Goal: Subscribe to service/newsletter

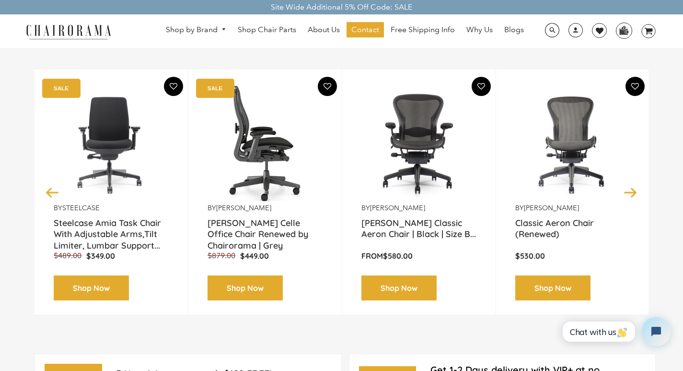
scroll to position [120, 0]
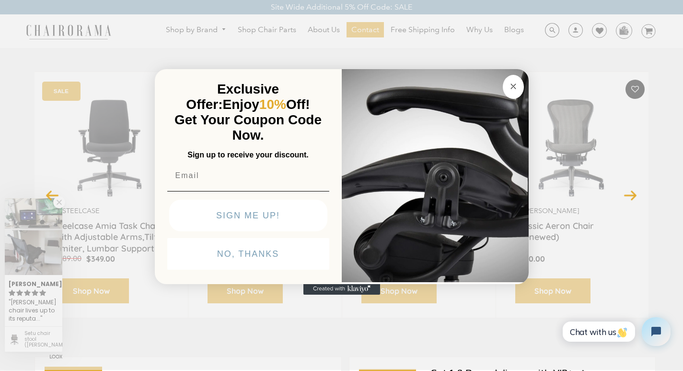
click at [180, 270] on button "NO, THANKS" at bounding box center [248, 254] width 162 height 32
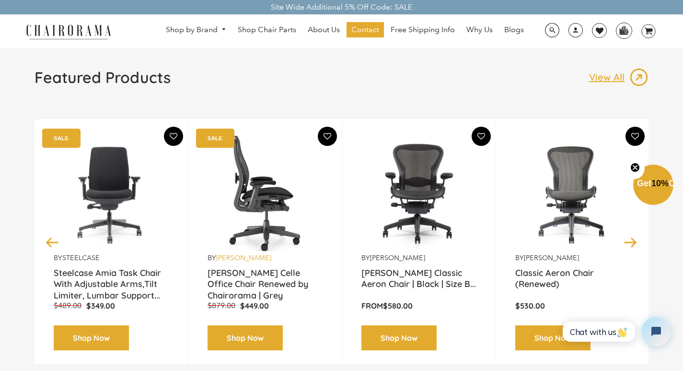
scroll to position [0, 0]
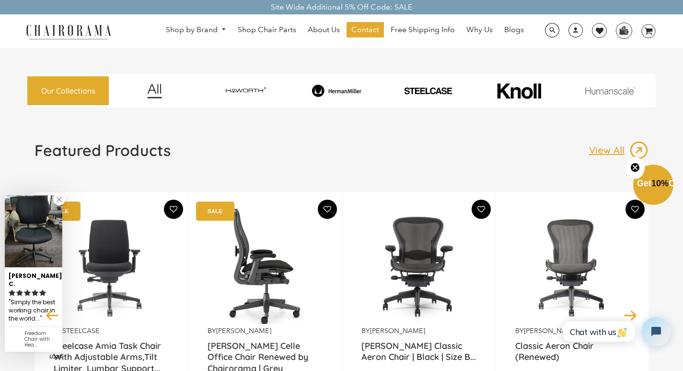
click at [208, 326] on p "by Herman Miller" at bounding box center [265, 330] width 115 height 9
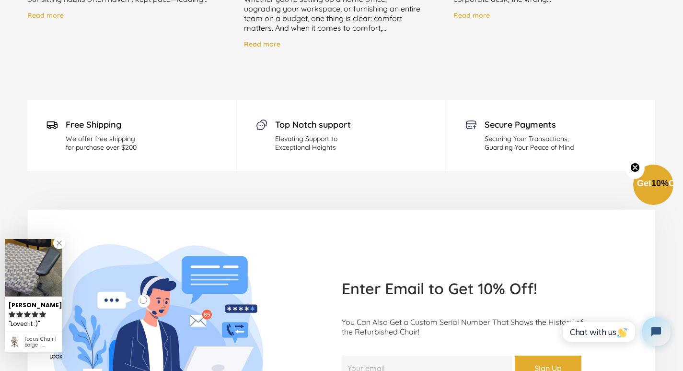
scroll to position [2558, 0]
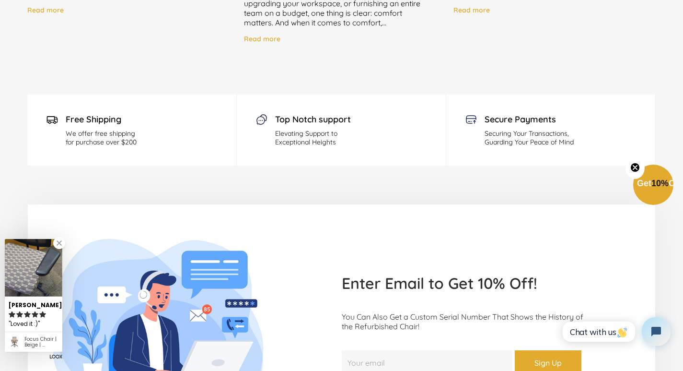
click at [373, 350] on input "Your email" at bounding box center [427, 362] width 171 height 25
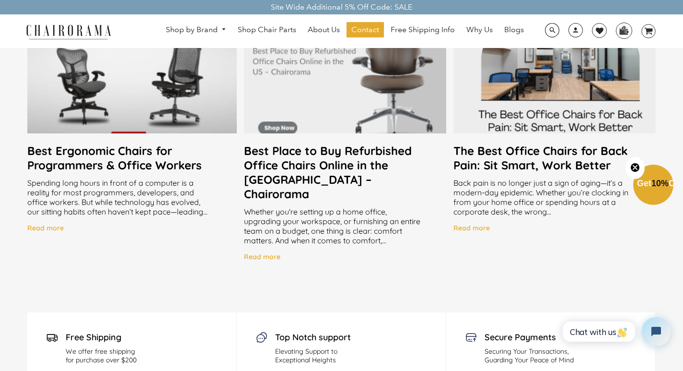
scroll to position [2298, 0]
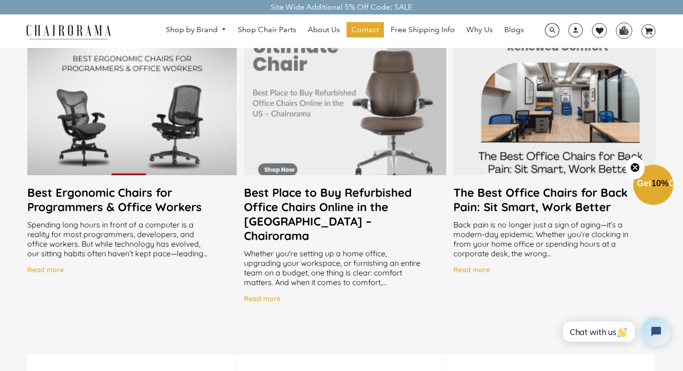
type input "Gail.Rutherford@hotmail.com"
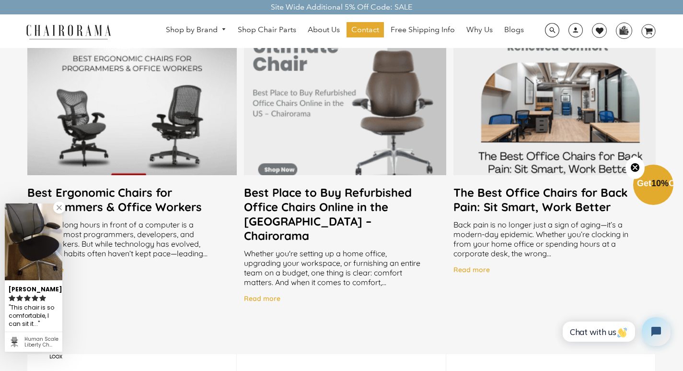
click at [33, 33] on img at bounding box center [69, 31] width 96 height 17
